Goal: Task Accomplishment & Management: Complete application form

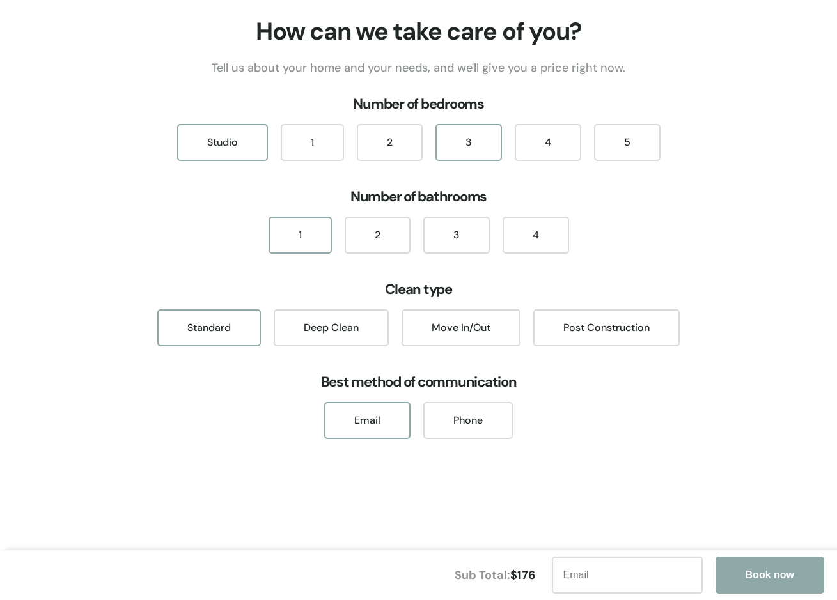
click at [455, 134] on div "3" at bounding box center [468, 142] width 66 height 37
click at [390, 235] on div "2" at bounding box center [377, 235] width 66 height 37
click at [614, 334] on div "Post Construction" at bounding box center [606, 327] width 146 height 37
click at [470, 336] on div "Move In/Out" at bounding box center [460, 327] width 119 height 37
click at [388, 435] on div "Email" at bounding box center [367, 420] width 86 height 37
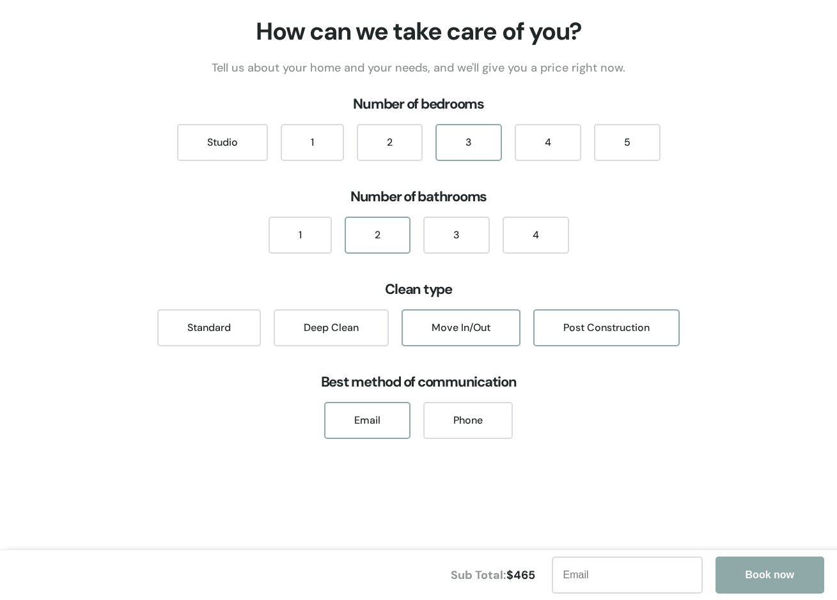
click at [594, 333] on div "Post Construction" at bounding box center [606, 327] width 146 height 37
click at [304, 324] on div "Deep Clean" at bounding box center [331, 327] width 115 height 37
click at [610, 575] on input "text" at bounding box center [627, 575] width 151 height 37
type input "[PERSON_NAME][EMAIL_ADDRESS][DOMAIN_NAME]"
click at [463, 336] on div "Move In/Out" at bounding box center [460, 327] width 119 height 37
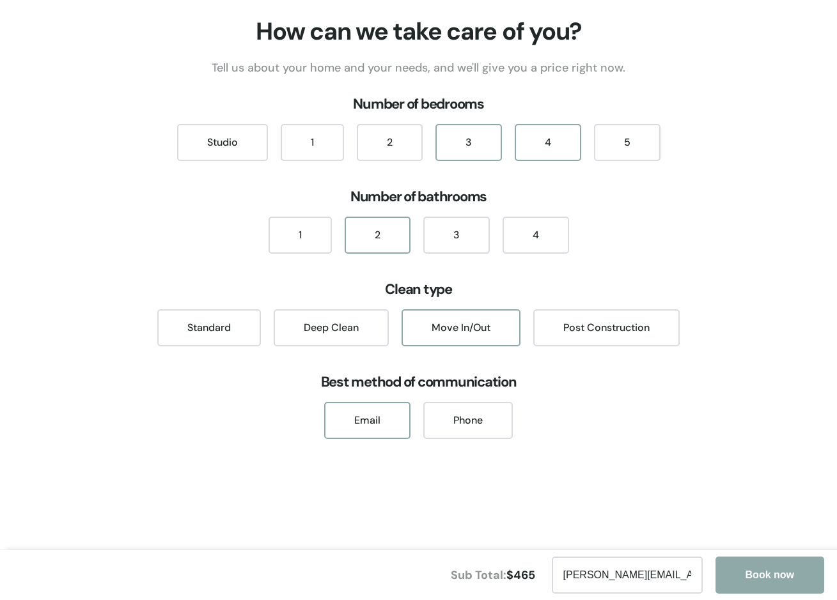
click at [539, 150] on div "4" at bounding box center [547, 142] width 66 height 37
click at [488, 148] on div "3" at bounding box center [468, 142] width 66 height 37
click at [693, 403] on div "How can we take care of you? Tell us about your home and your needs, and we'll …" at bounding box center [418, 272] width 837 height 515
click at [401, 151] on div "2" at bounding box center [390, 142] width 66 height 37
click at [306, 227] on div "1" at bounding box center [299, 235] width 63 height 37
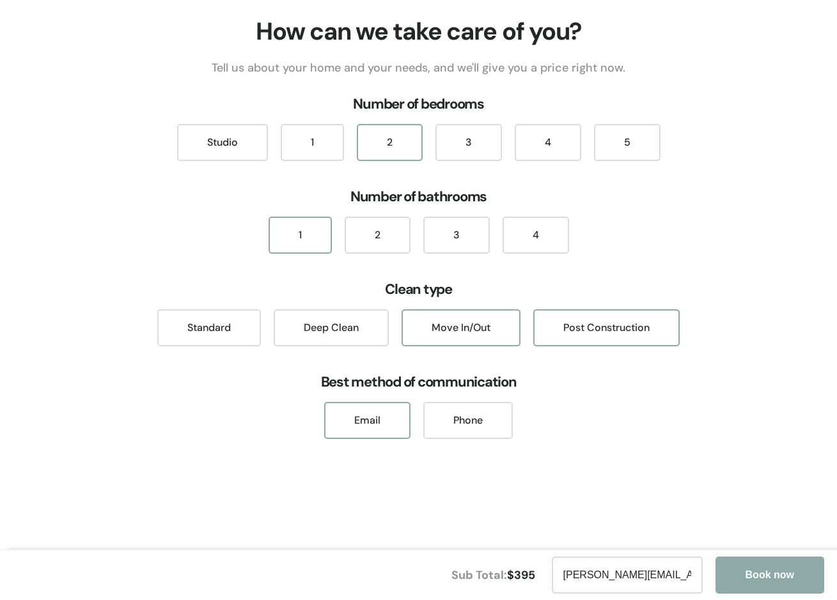
click at [599, 324] on div "Post Construction" at bounding box center [606, 327] width 146 height 37
click at [802, 411] on div "Email Phone" at bounding box center [418, 420] width 837 height 37
click at [488, 144] on div "3" at bounding box center [468, 142] width 66 height 37
click at [379, 229] on div "2" at bounding box center [377, 235] width 66 height 37
click at [614, 327] on div "Post Construction" at bounding box center [606, 327] width 146 height 37
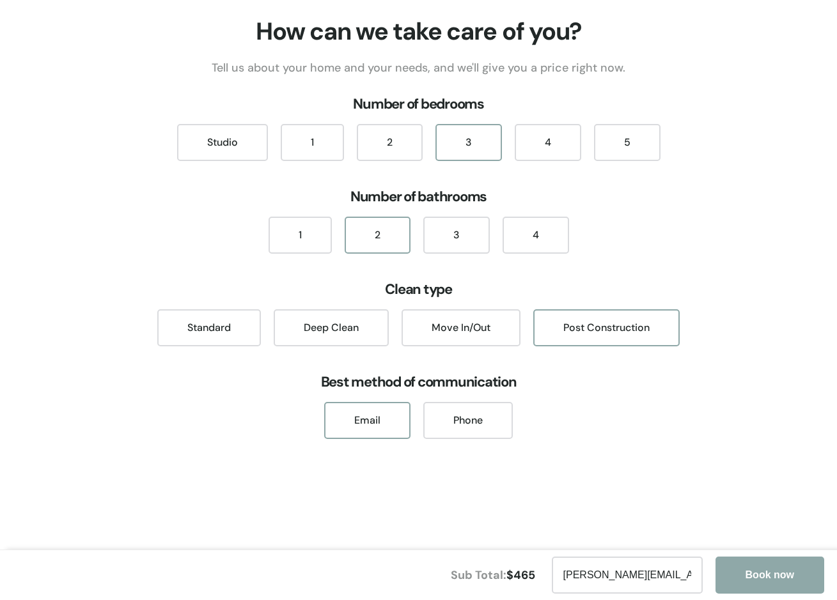
click at [771, 579] on button "Book now" at bounding box center [769, 575] width 109 height 37
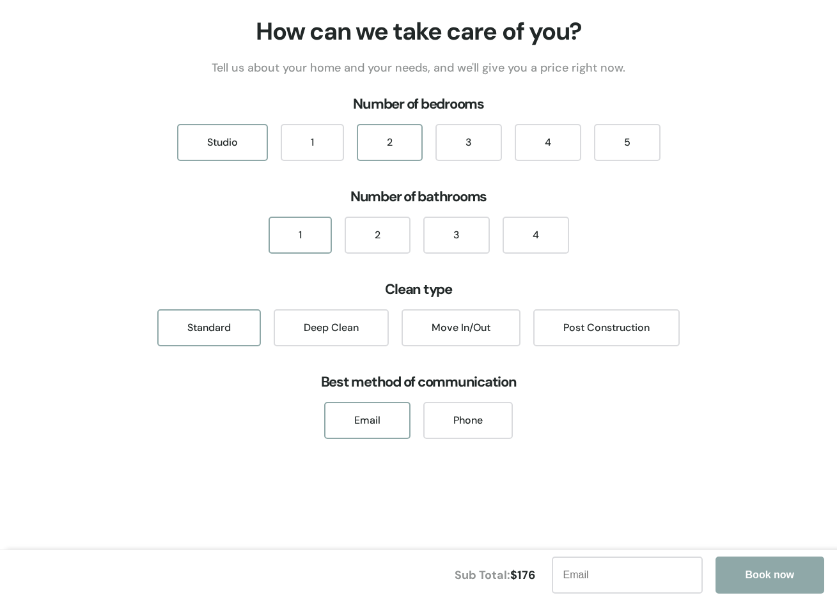
click at [388, 139] on div "2" at bounding box center [390, 142] width 66 height 37
click at [348, 338] on div "Deep Clean" at bounding box center [331, 327] width 115 height 37
click at [643, 585] on input "text" at bounding box center [627, 575] width 151 height 37
type input "[PERSON_NAME][EMAIL_ADDRESS][DOMAIN_NAME]"
click at [762, 572] on button "Book now" at bounding box center [769, 575] width 109 height 37
